Goal: Task Accomplishment & Management: Complete application form

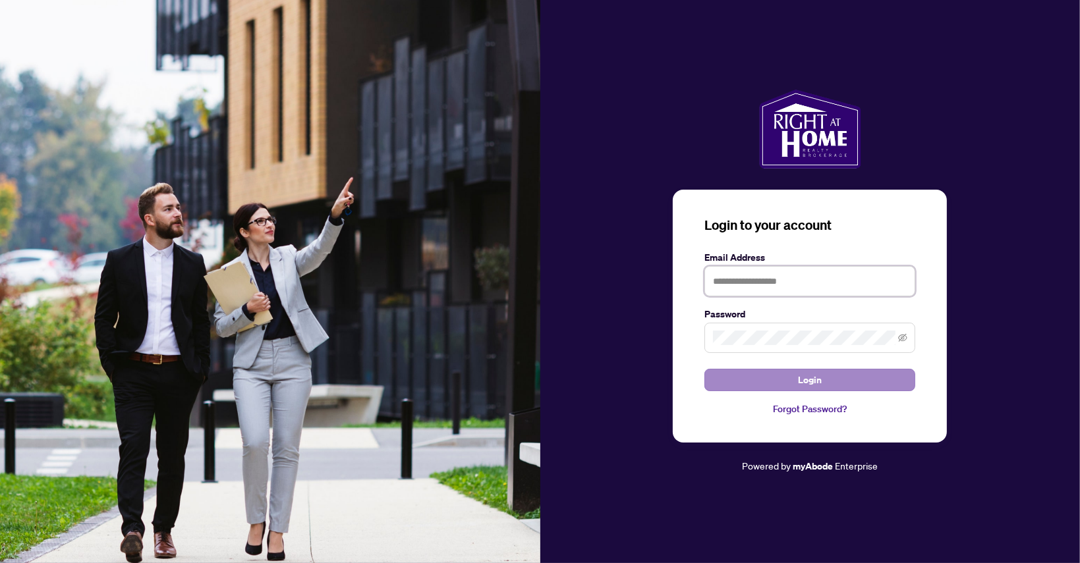
type input "**********"
click at [820, 376] on span "Login" at bounding box center [810, 380] width 24 height 21
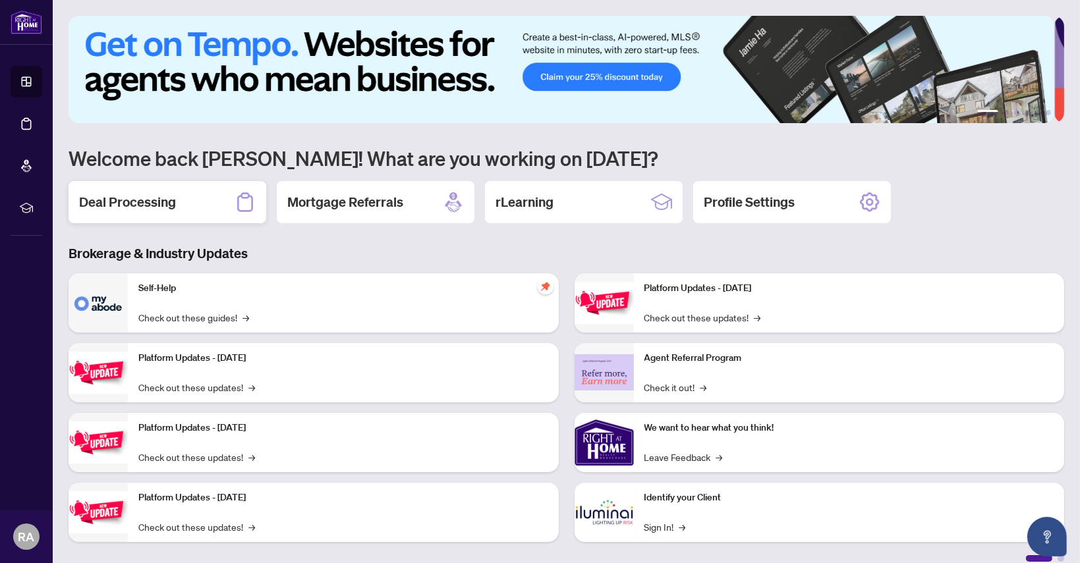
click at [148, 204] on h2 "Deal Processing" at bounding box center [127, 202] width 97 height 18
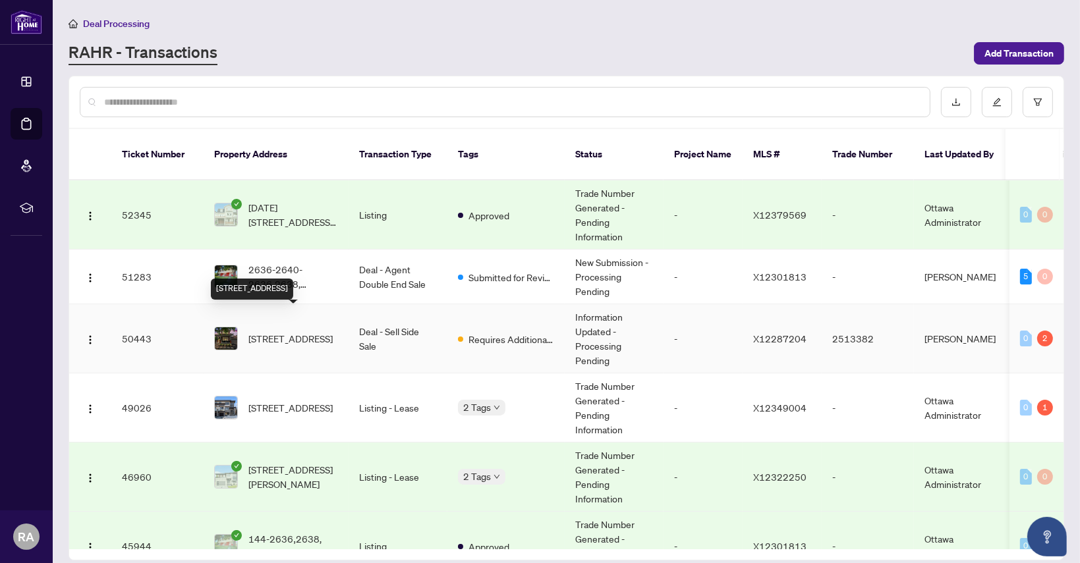
click at [290, 331] on span "[STREET_ADDRESS]" at bounding box center [290, 338] width 84 height 14
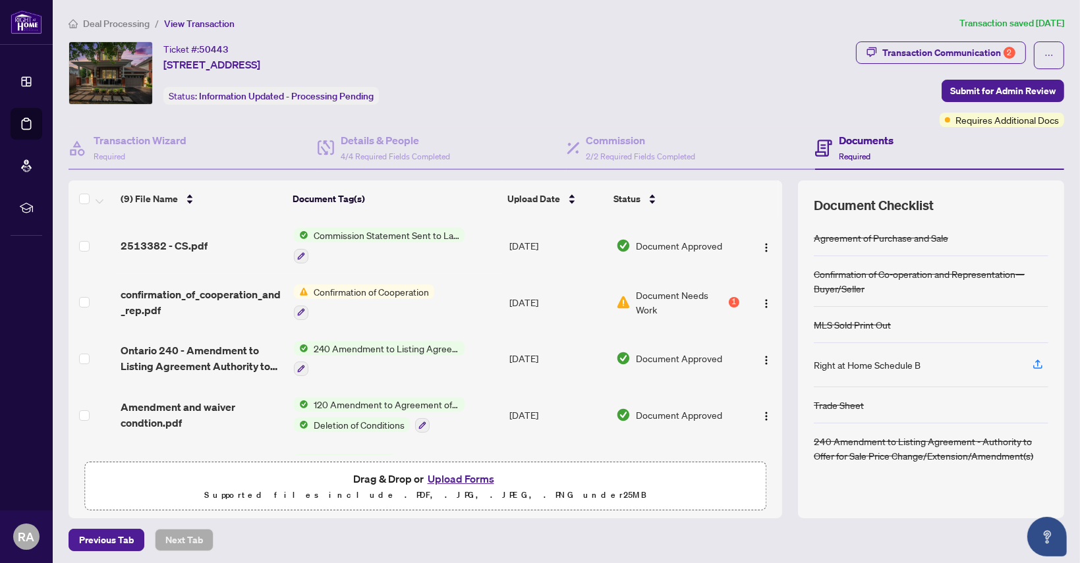
drag, startPoint x: 773, startPoint y: 310, endPoint x: 771, endPoint y: 326, distance: 15.9
click at [771, 326] on div "(9) File Name Document Tag(s) Upload Date Status 2513382 - CS.pdf Commission St…" at bounding box center [567, 350] width 996 height 338
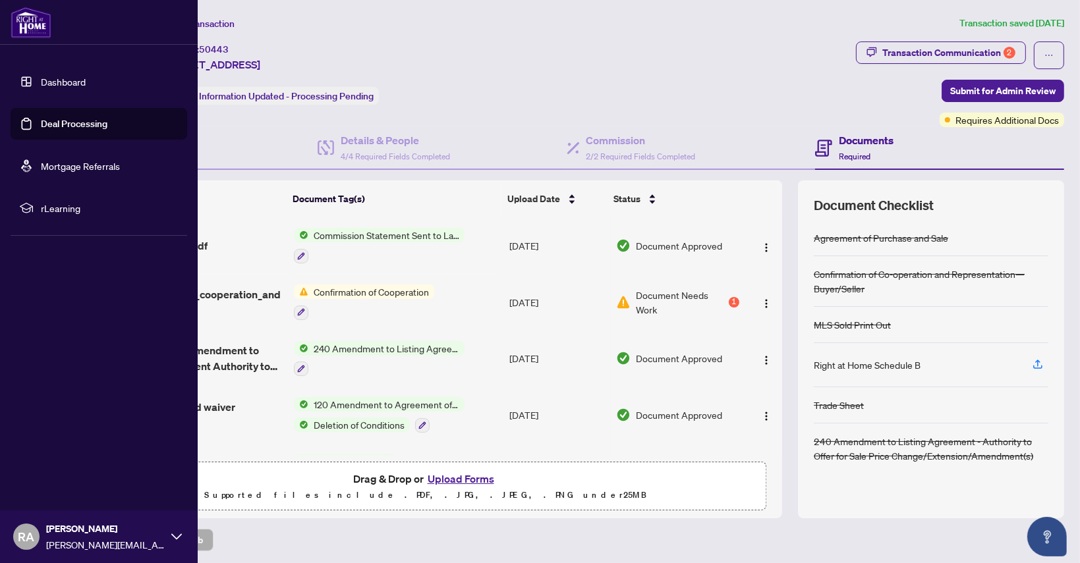
click at [68, 82] on link "Dashboard" at bounding box center [63, 82] width 45 height 12
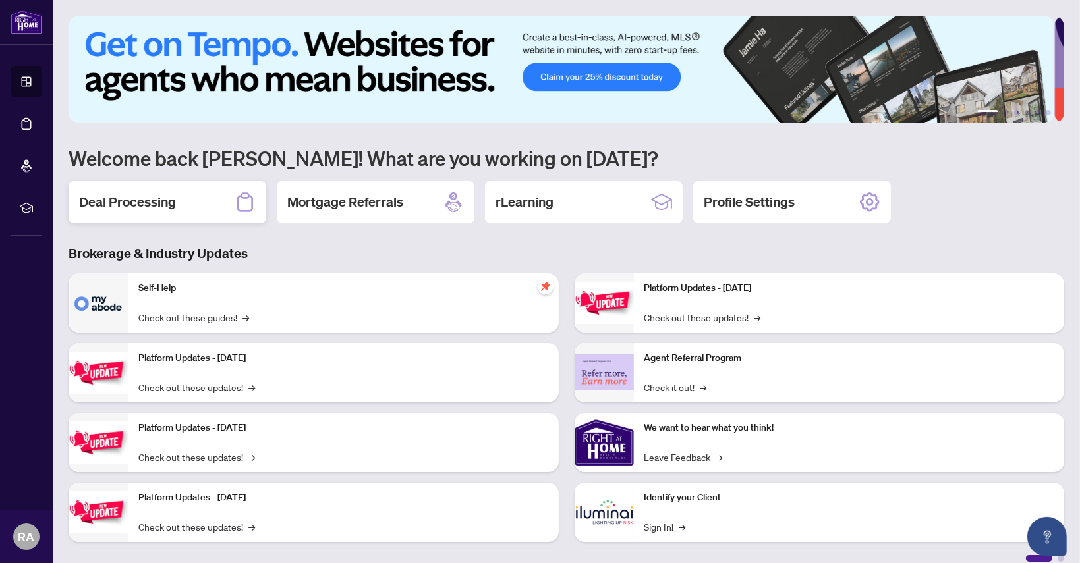
click at [155, 206] on h2 "Deal Processing" at bounding box center [127, 202] width 97 height 18
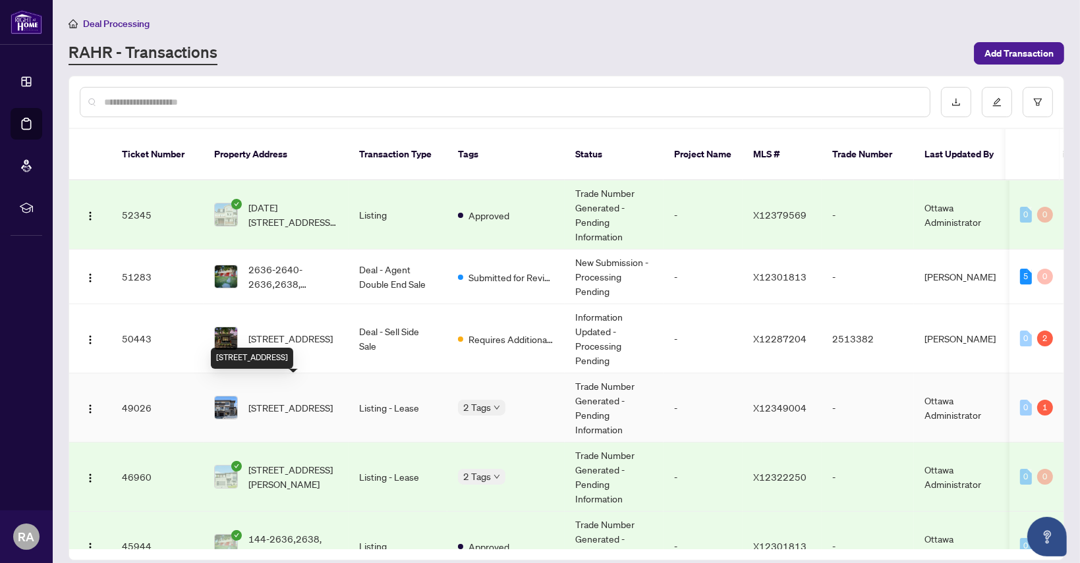
click at [279, 401] on span "[STREET_ADDRESS]" at bounding box center [290, 408] width 84 height 14
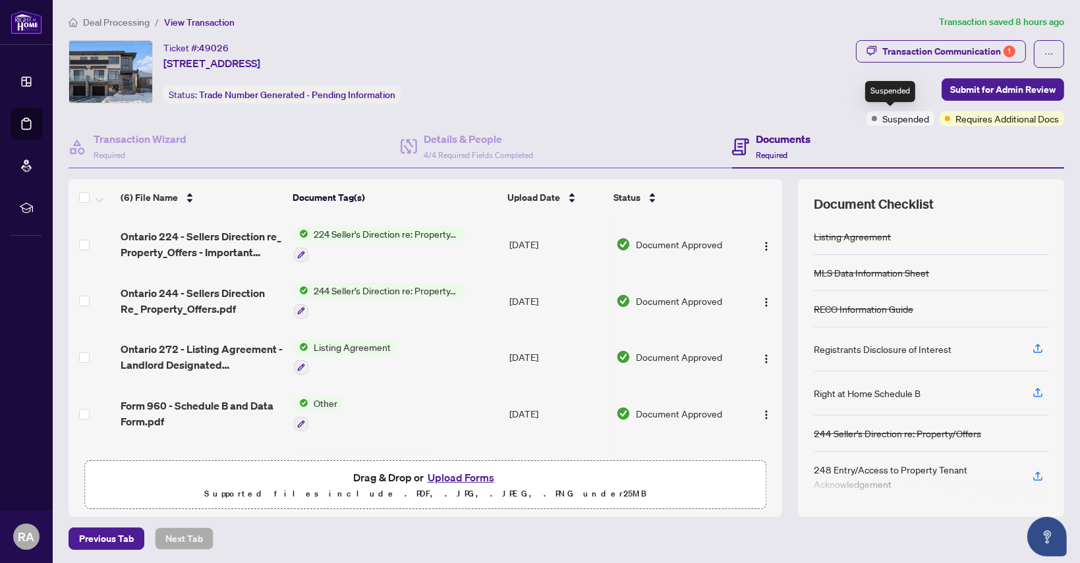
click at [884, 119] on span "Suspended" at bounding box center [905, 118] width 47 height 14
drag, startPoint x: 942, startPoint y: 120, endPoint x: 873, endPoint y: 123, distance: 68.6
click at [873, 123] on div "Suspended Requires Additional Docs" at bounding box center [965, 118] width 198 height 14
click at [899, 115] on span "Suspended" at bounding box center [905, 118] width 47 height 14
click at [924, 51] on div "Transaction Communication 1" at bounding box center [948, 51] width 133 height 21
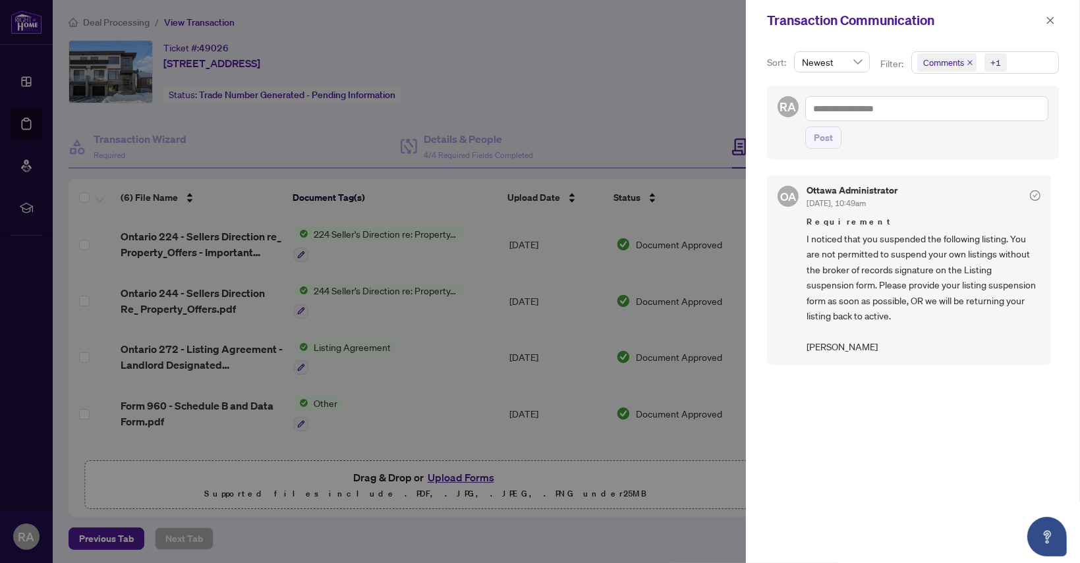
click at [627, 115] on div at bounding box center [540, 281] width 1080 height 563
click at [1052, 19] on icon "close" at bounding box center [1050, 19] width 7 height 7
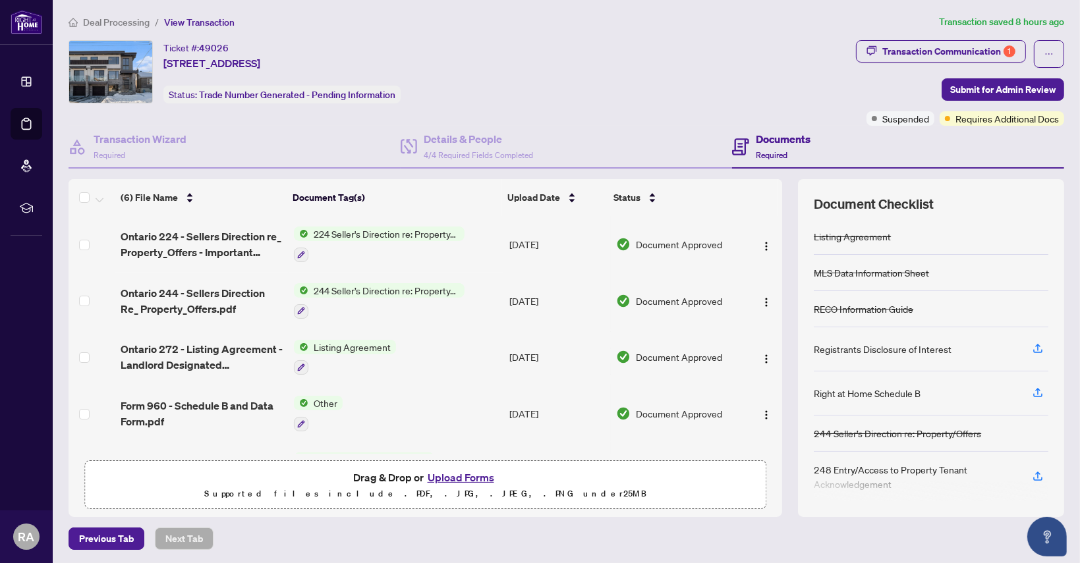
click at [629, 101] on div "Ticket #: 49026 [STREET_ADDRESS] Status: Trade Number Generated - Pending Infor…" at bounding box center [460, 71] width 782 height 63
click at [460, 476] on button "Upload Forms" at bounding box center [461, 477] width 74 height 17
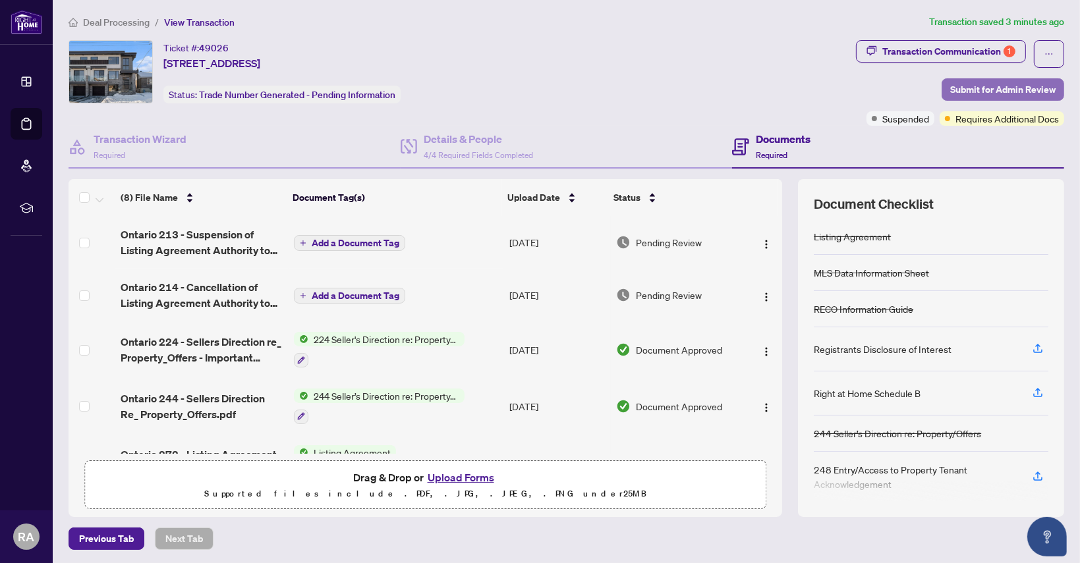
click at [1002, 81] on span "Submit for Admin Review" at bounding box center [1002, 89] width 105 height 21
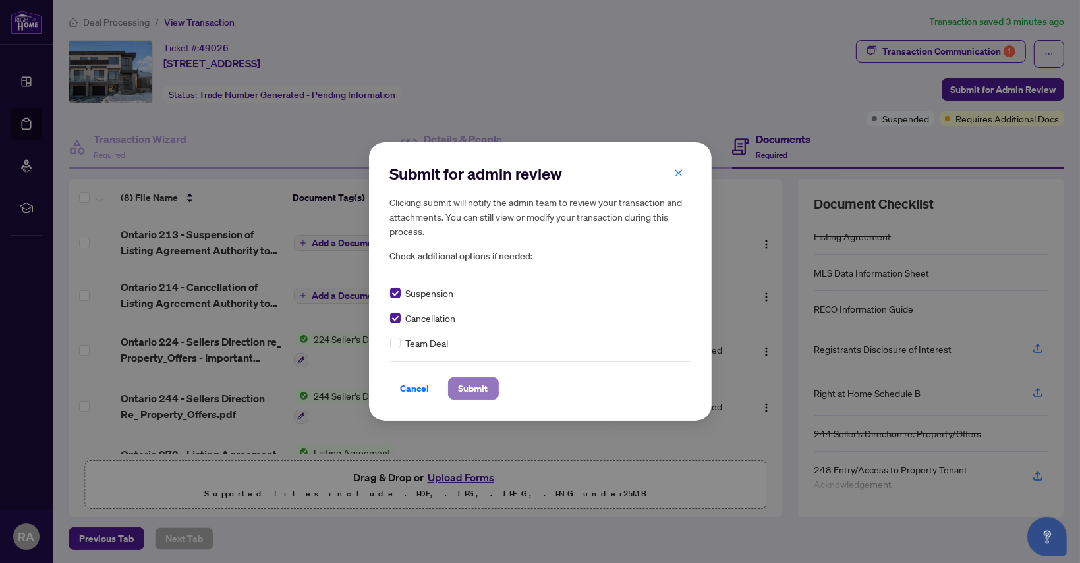
click at [474, 391] on span "Submit" at bounding box center [474, 388] width 30 height 21
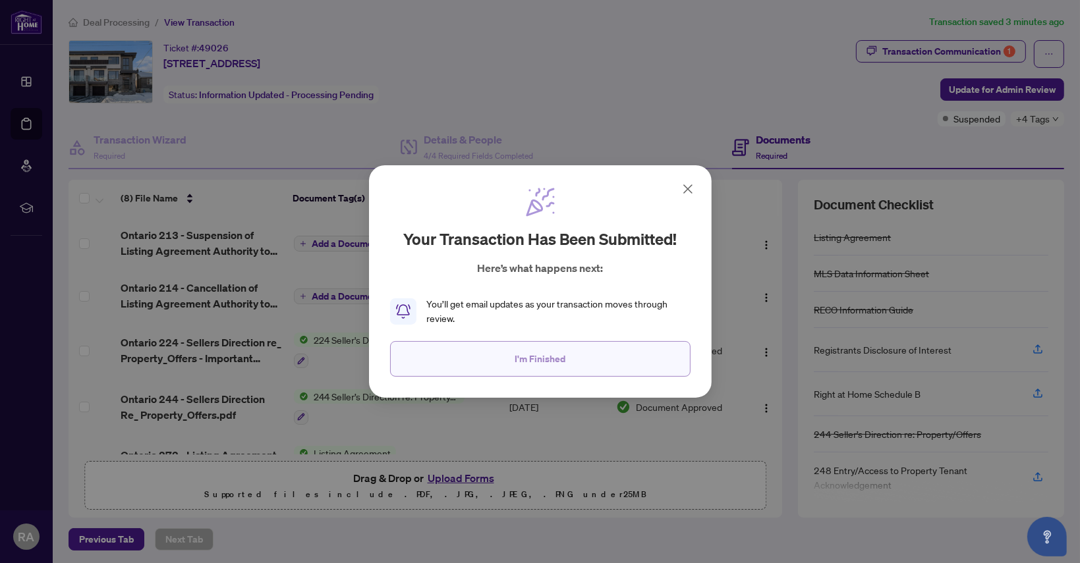
click at [549, 360] on span "I'm Finished" at bounding box center [540, 359] width 51 height 21
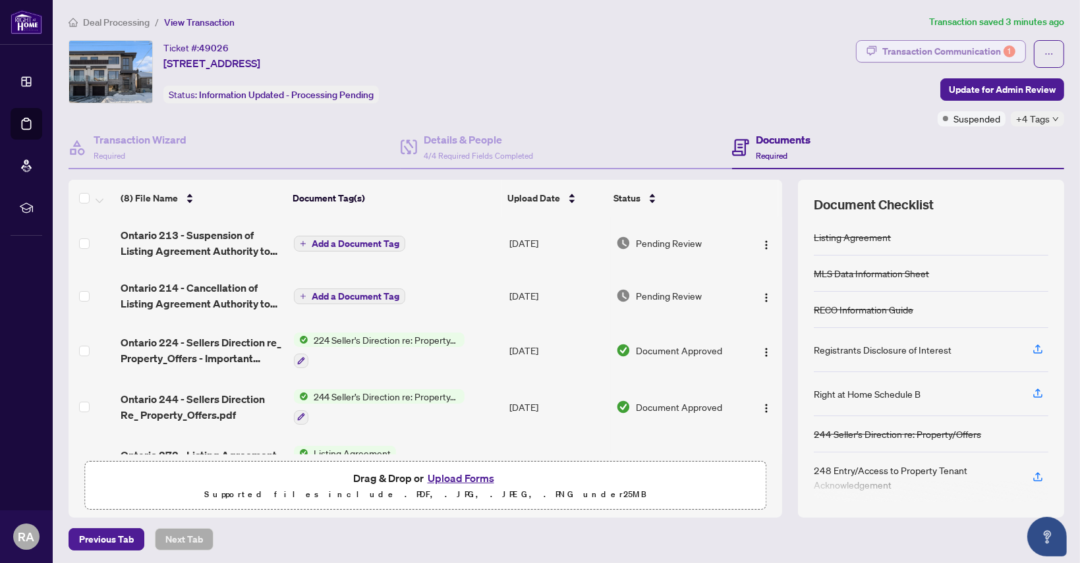
click at [959, 48] on div "Transaction Communication 1" at bounding box center [948, 51] width 133 height 21
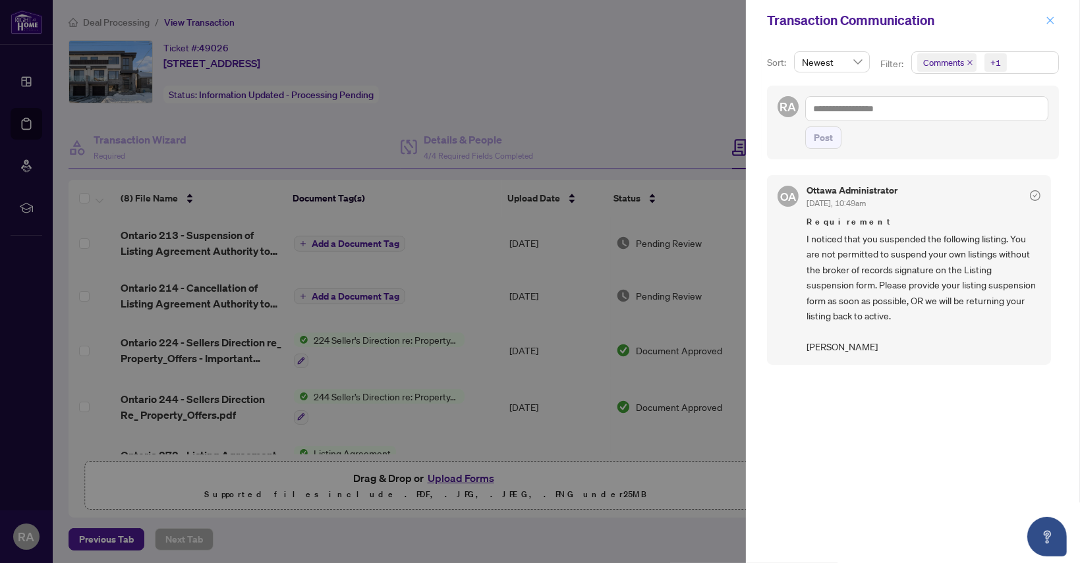
click at [1054, 18] on icon "close" at bounding box center [1050, 20] width 9 height 9
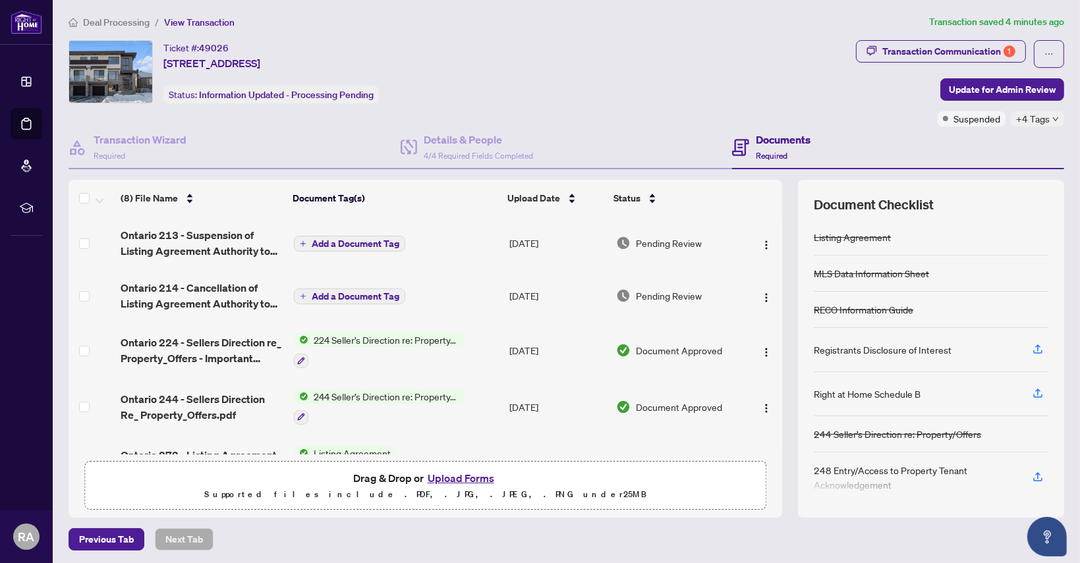
click at [648, 88] on div "Ticket #: 49026 [STREET_ADDRESS] Status: Information Updated - Processing Pendi…" at bounding box center [460, 71] width 782 height 63
